Goal: Check status: Check status

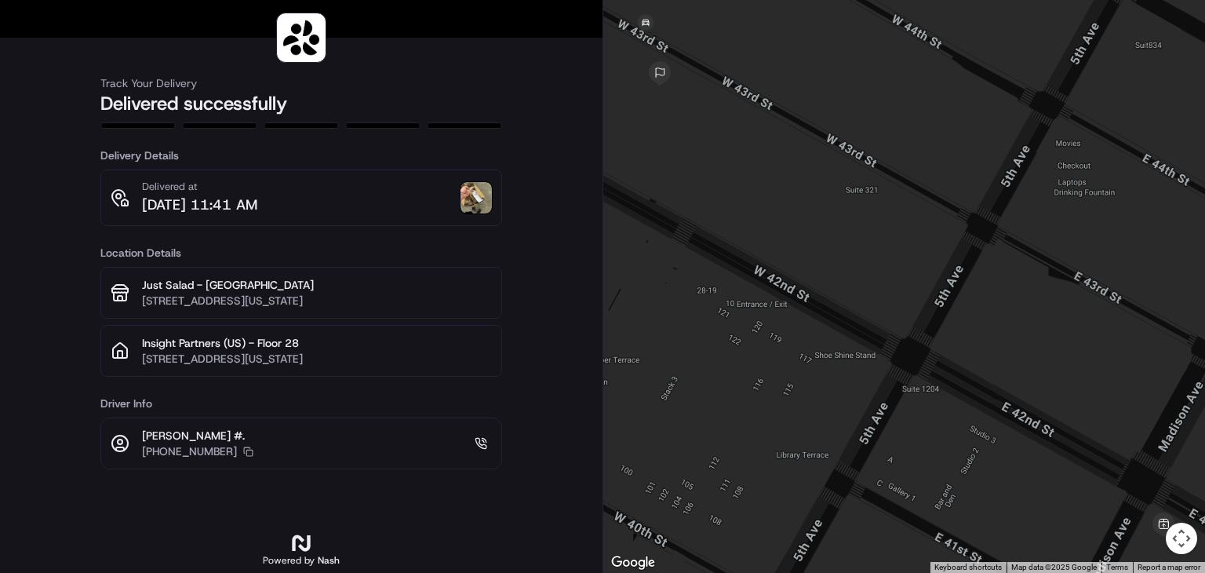
click at [469, 208] on img at bounding box center [475, 197] width 31 height 31
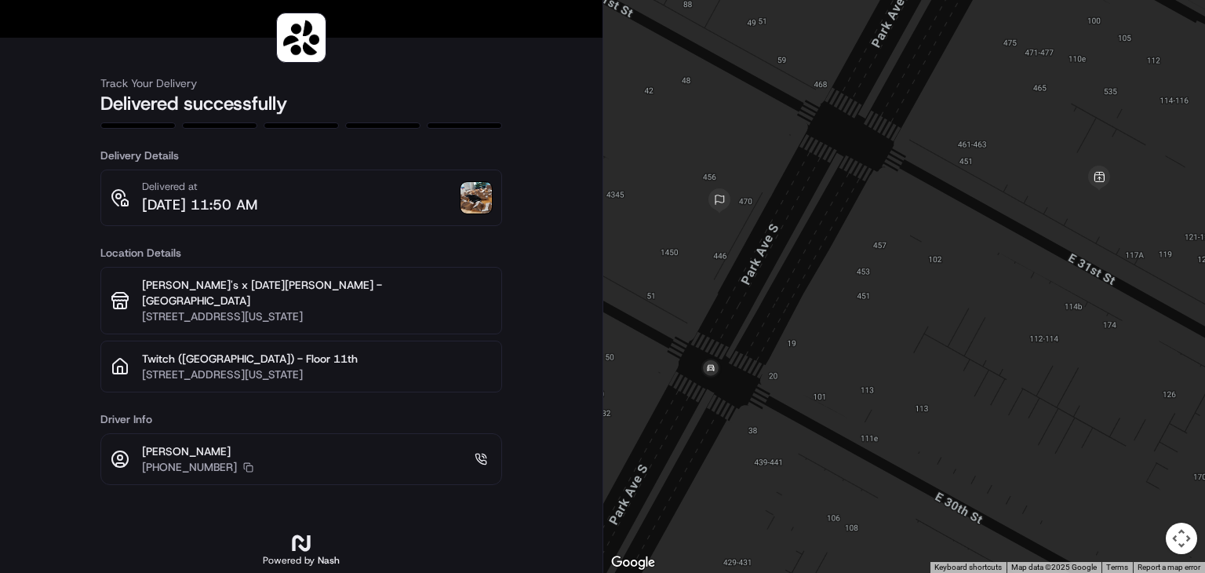
click at [470, 202] on img at bounding box center [475, 197] width 31 height 31
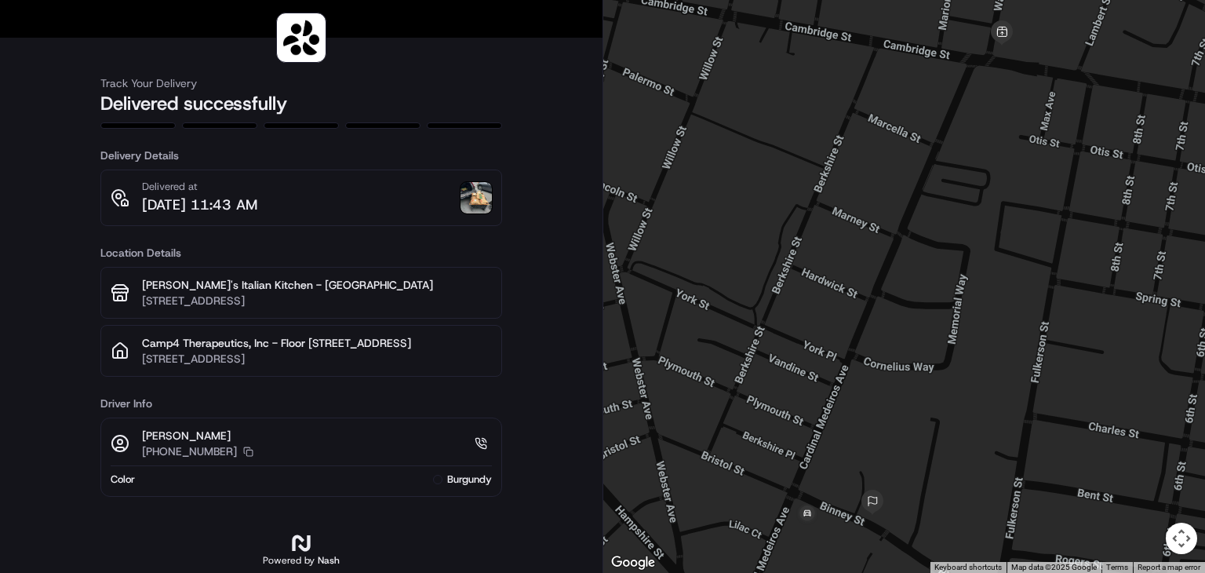
click at [491, 207] on img at bounding box center [475, 197] width 31 height 31
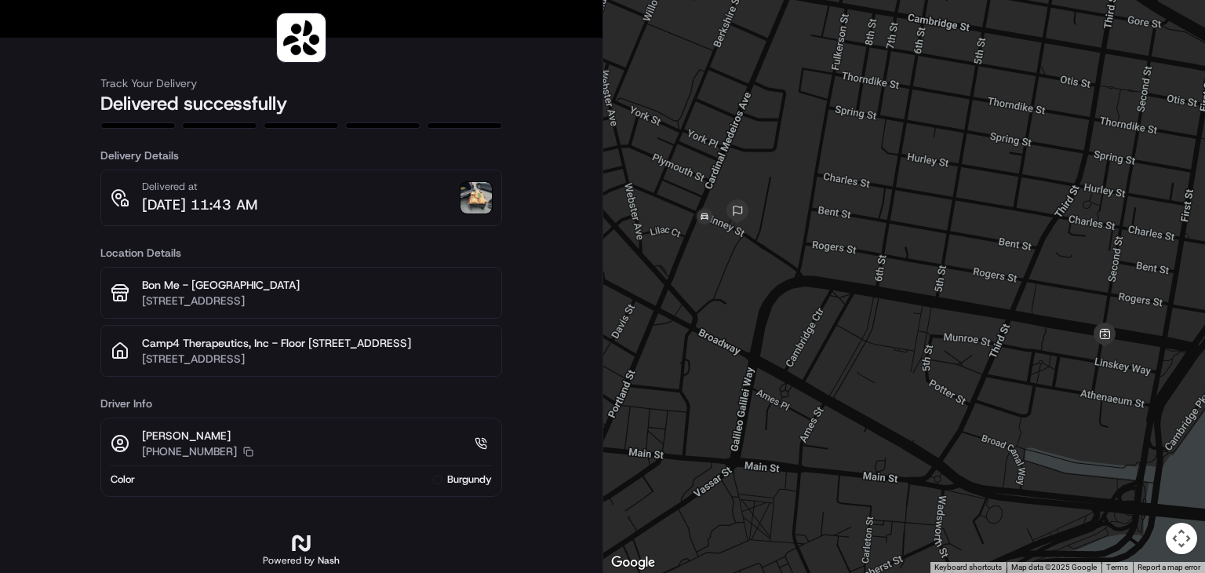
click at [475, 202] on img at bounding box center [475, 197] width 31 height 31
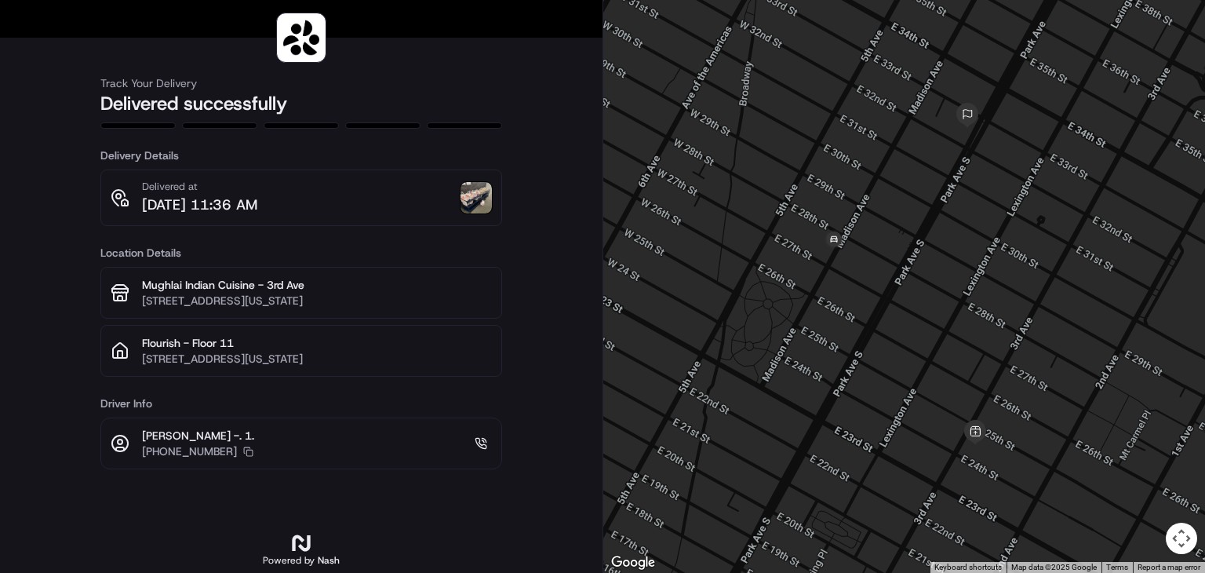
click at [480, 203] on img at bounding box center [475, 197] width 31 height 31
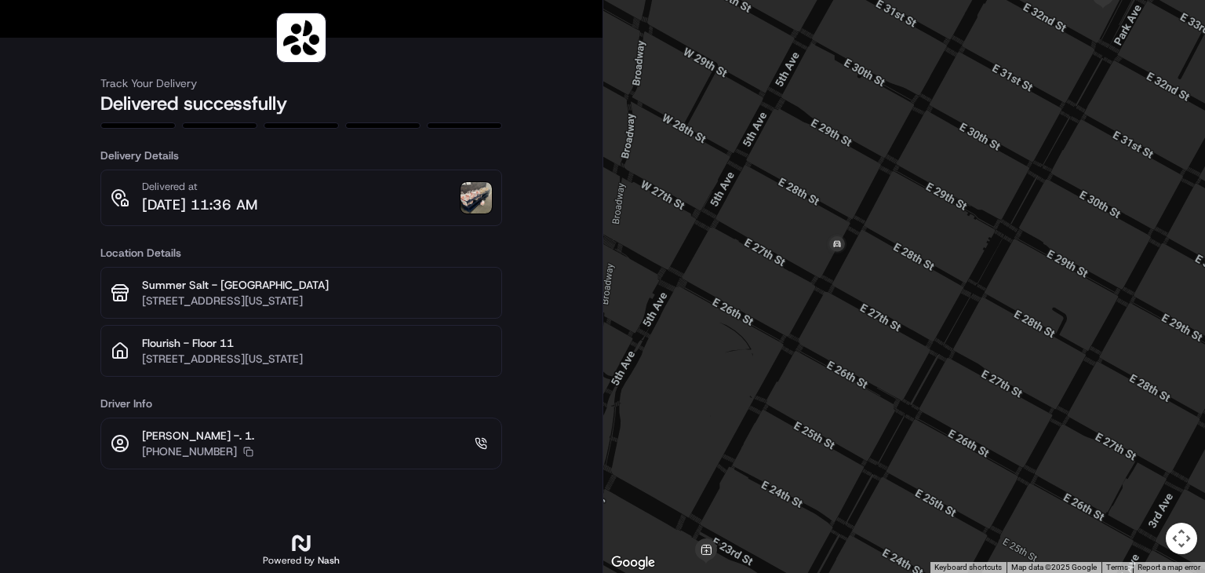
click at [469, 200] on img at bounding box center [475, 197] width 31 height 31
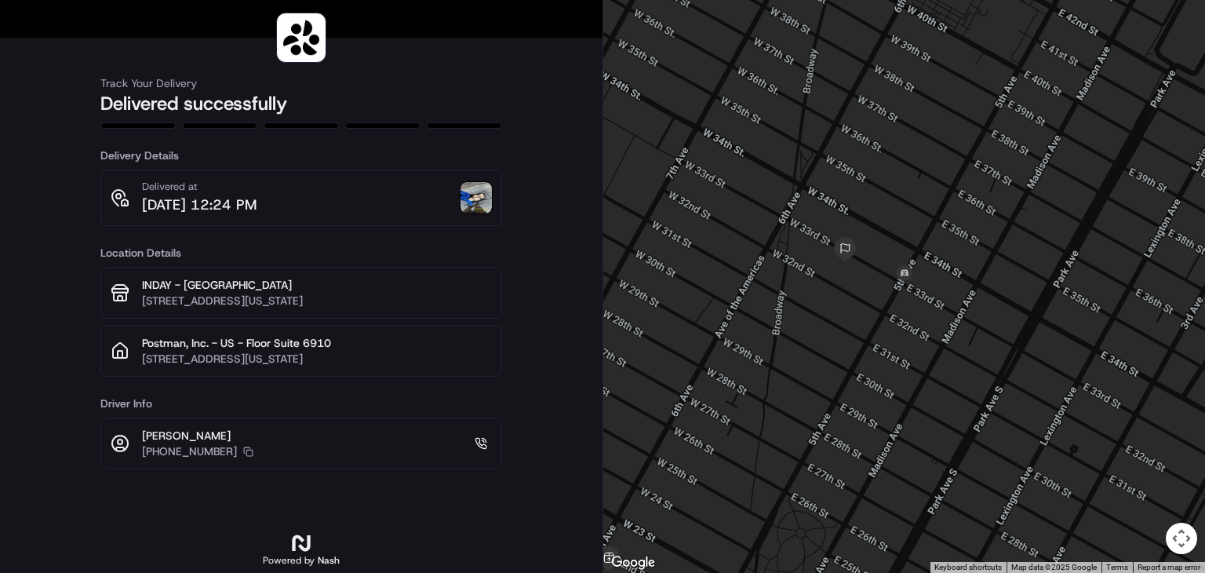
click at [475, 203] on img at bounding box center [475, 197] width 31 height 31
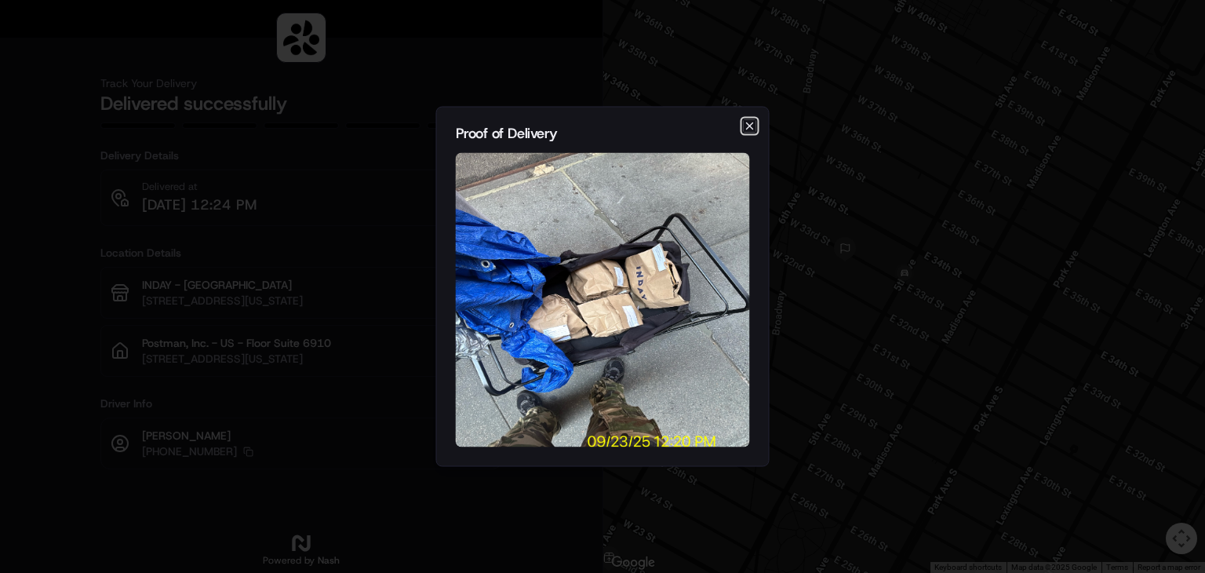
click at [754, 126] on icon "button" at bounding box center [750, 126] width 13 height 13
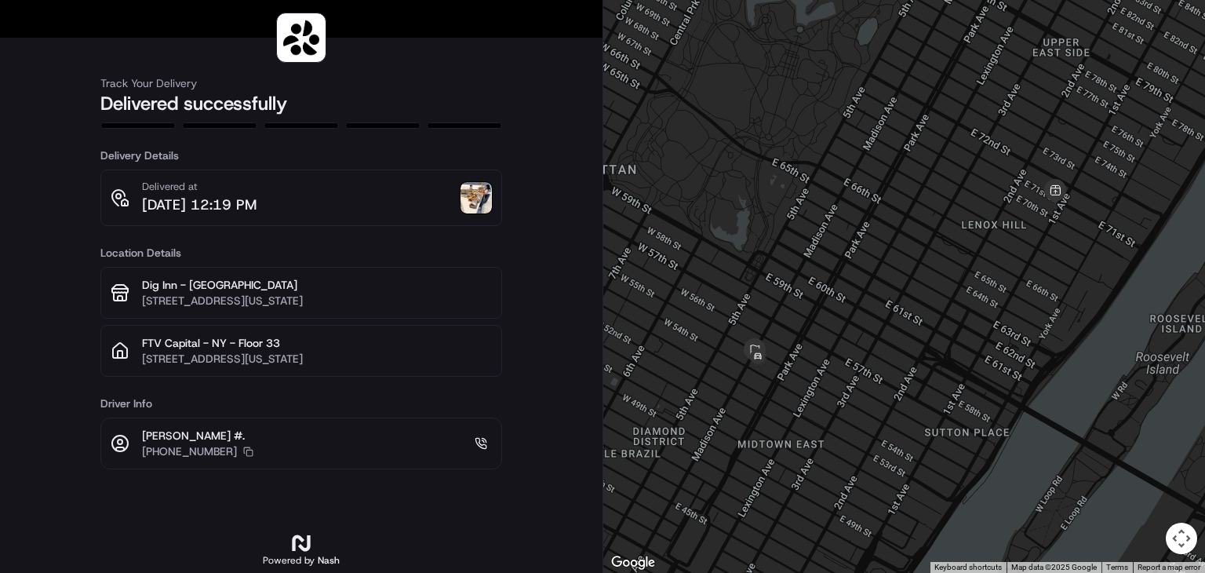
click at [483, 205] on img at bounding box center [475, 197] width 31 height 31
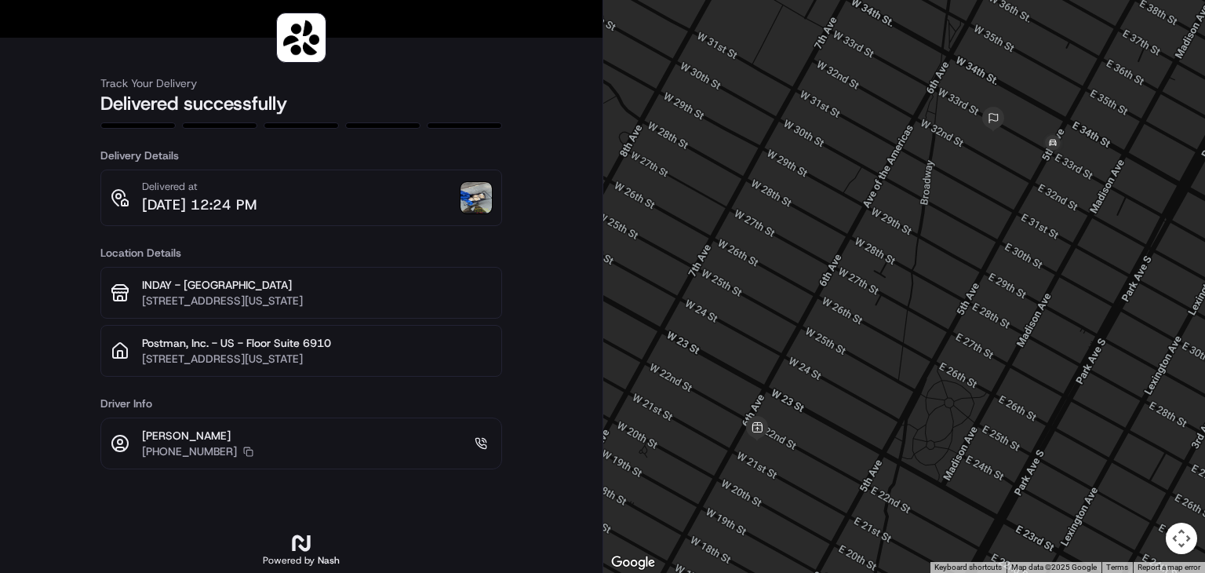
click at [475, 200] on img at bounding box center [475, 197] width 31 height 31
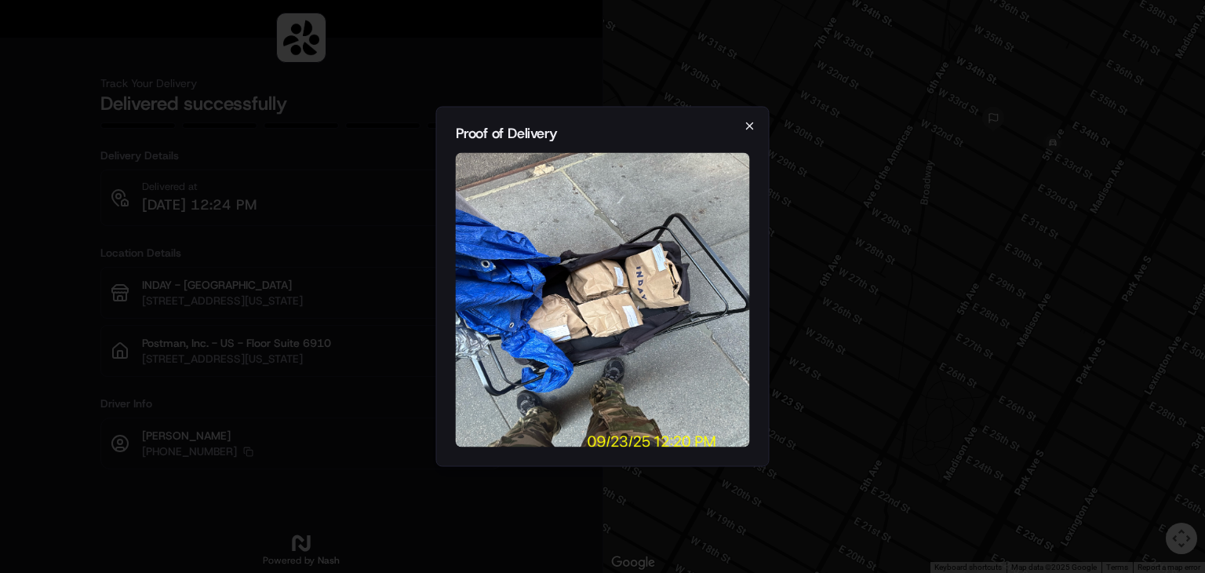
click at [744, 126] on icon "button" at bounding box center [750, 126] width 13 height 13
